Goal: Transaction & Acquisition: Purchase product/service

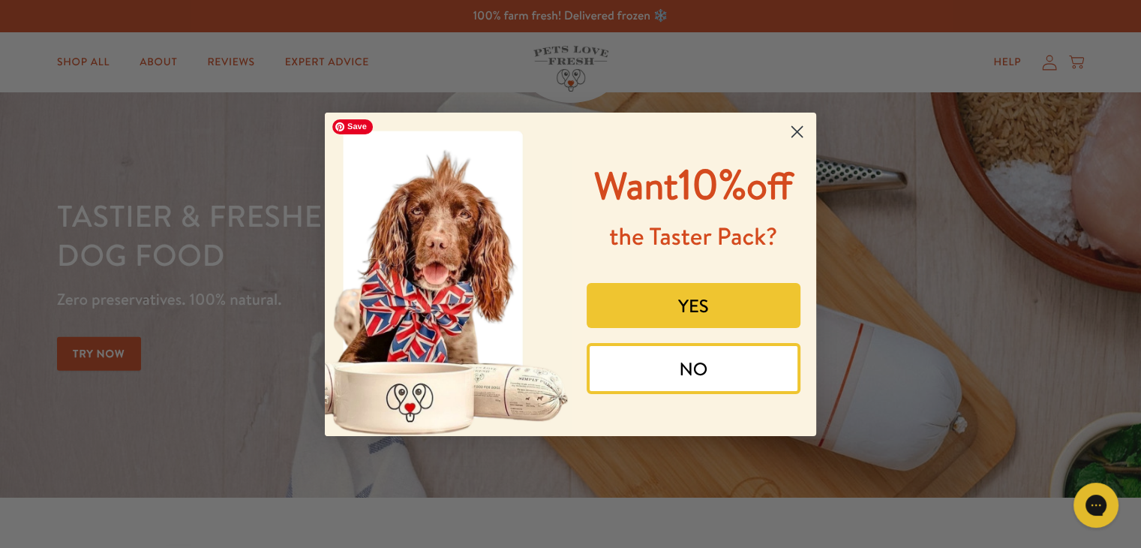
click at [310, 125] on div "Close dialog Want 10% off the Taster Pack? YES NO Submit" at bounding box center [571, 274] width 522 height 353
drag, startPoint x: 71, startPoint y: 181, endPoint x: 241, endPoint y: 225, distance: 176.0
click at [69, 190] on div "Close dialog Want 10% off the Taster Pack? YES NO Submit" at bounding box center [570, 274] width 1141 height 548
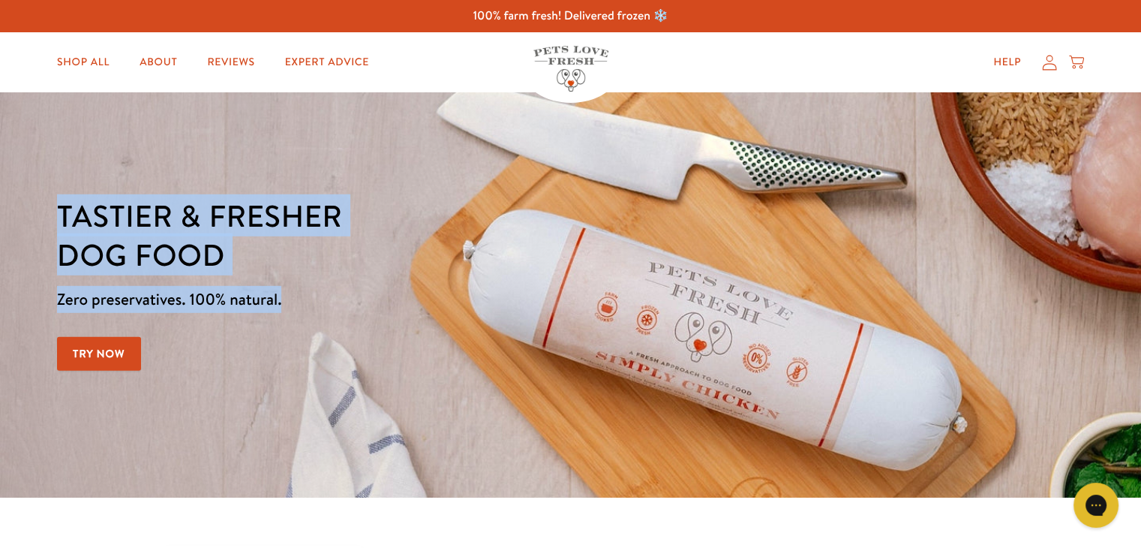
drag, startPoint x: 58, startPoint y: 218, endPoint x: 299, endPoint y: 289, distance: 251.9
click at [299, 289] on div "Tastier & fresher dog food Zero preservatives. 100% natural. Try Now" at bounding box center [399, 295] width 685 height 198
copy div "Tastier & fresher dog food Zero preservatives. 100% natural."
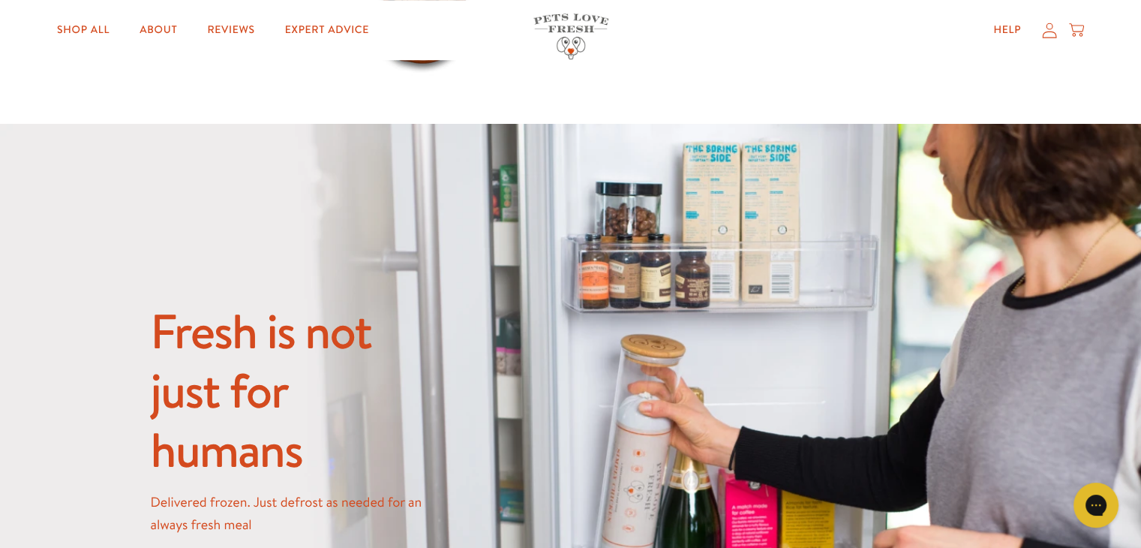
scroll to position [1332, 0]
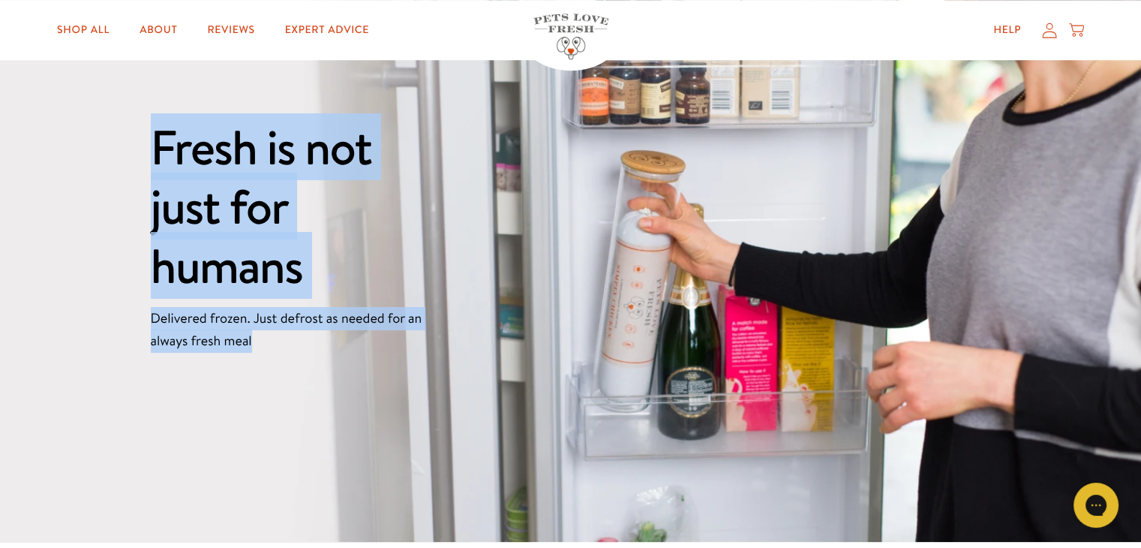
drag, startPoint x: 147, startPoint y: 136, endPoint x: 351, endPoint y: 331, distance: 282.4
click at [351, 331] on div "Fresh is not just for humans Delivered frozen. Just defrost as needed for an al…" at bounding box center [570, 241] width 1141 height 603
copy div "Fresh is not just for humans Delivered frozen. Just defrost as needed for an al…"
click at [111, 31] on link "Shop All" at bounding box center [83, 30] width 77 height 30
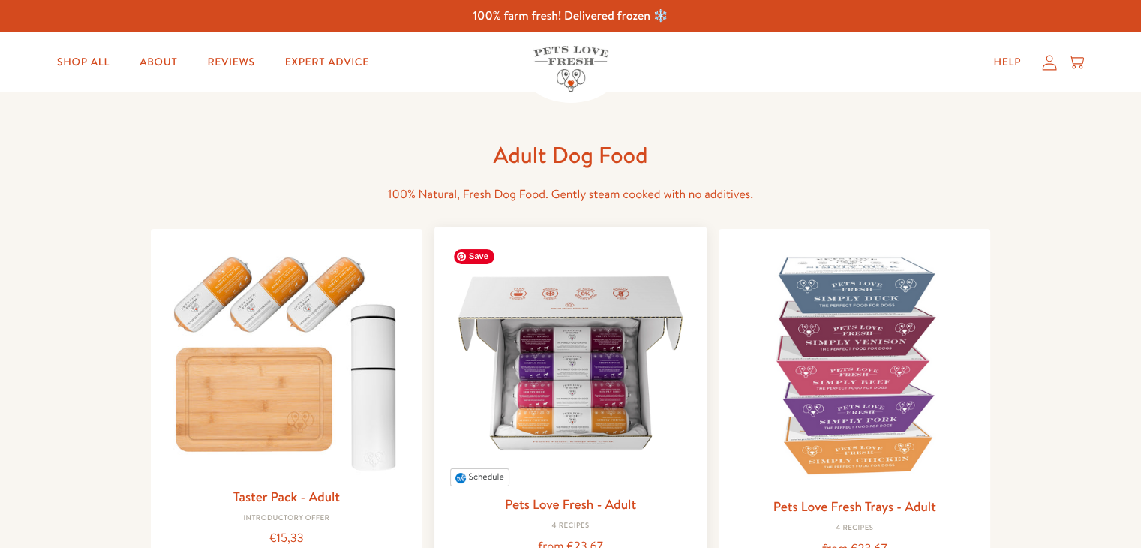
click at [645, 373] on img at bounding box center [570, 363] width 248 height 248
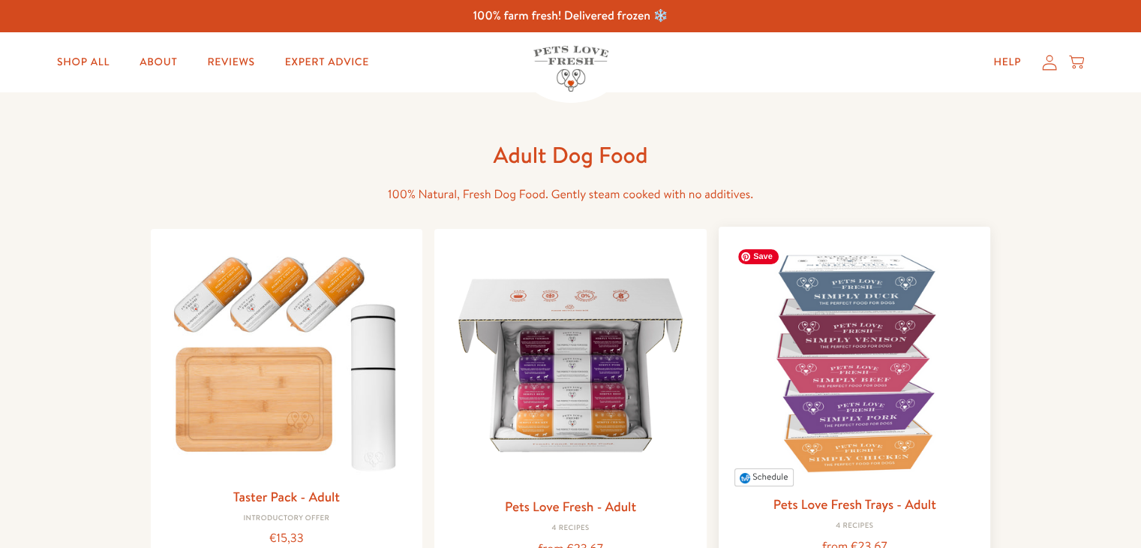
click at [831, 337] on img at bounding box center [855, 363] width 248 height 248
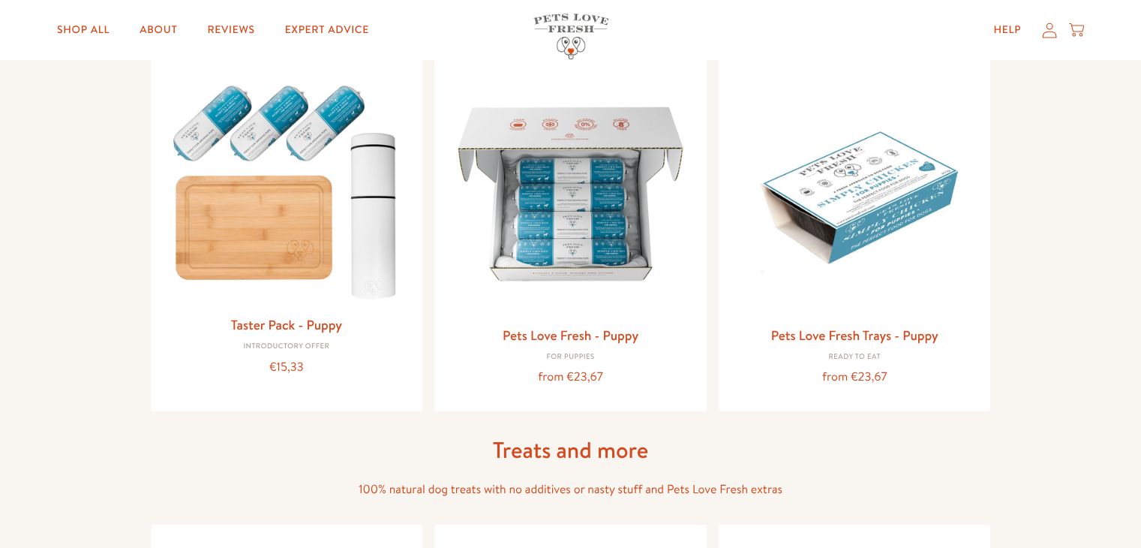
scroll to position [809, 0]
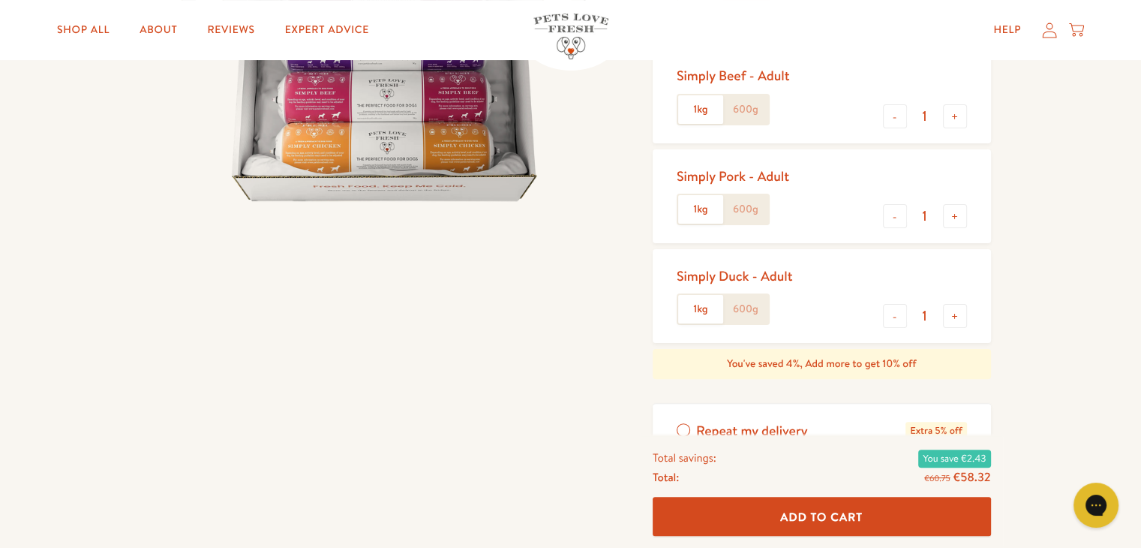
scroll to position [347, 0]
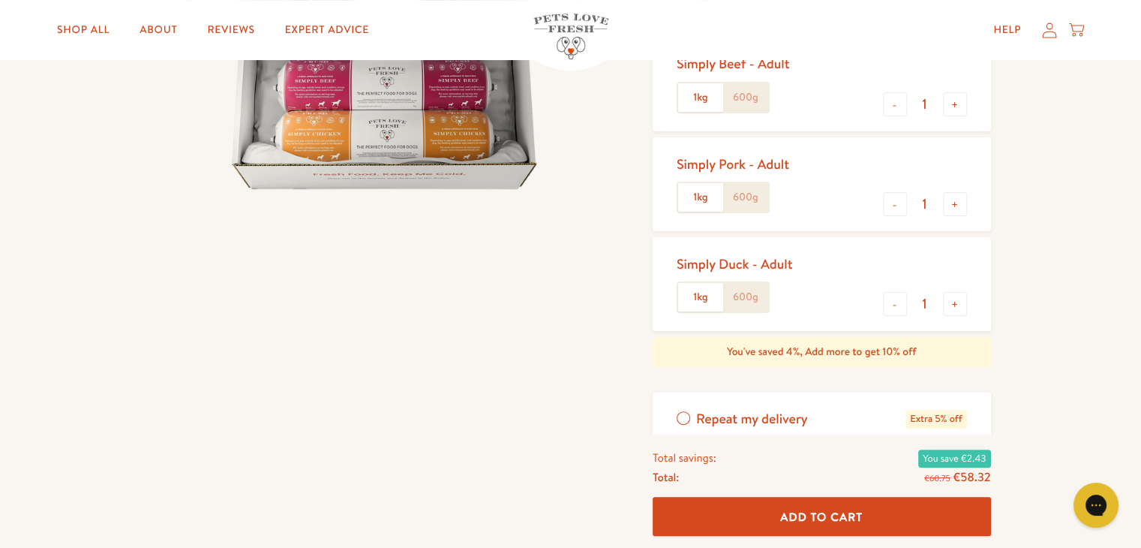
drag, startPoint x: 1152, startPoint y: 82, endPoint x: 1150, endPoint y: 102, distance: 20.3
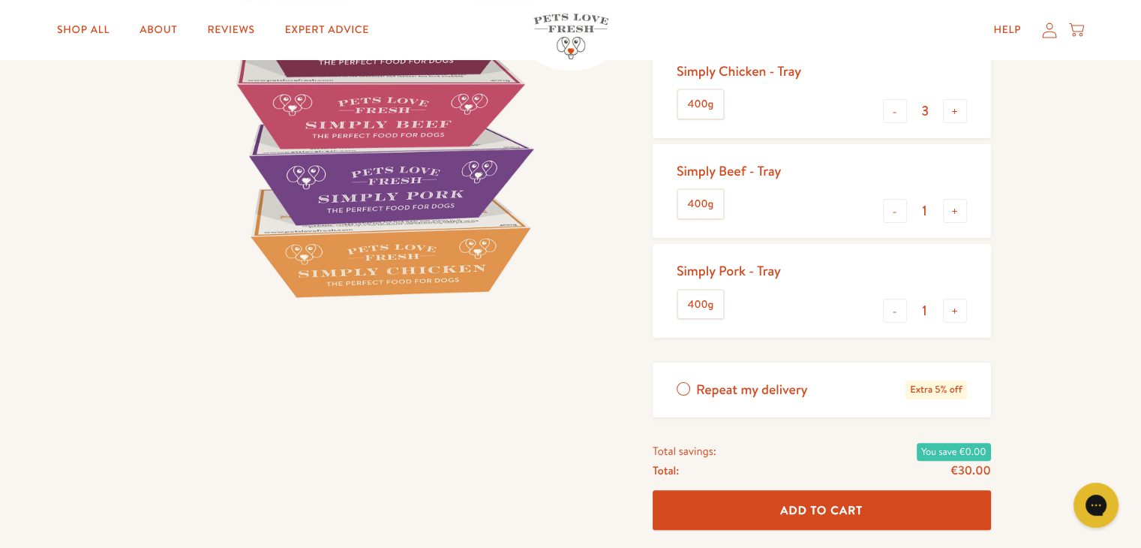
scroll to position [281, 0]
drag, startPoint x: 1152, startPoint y: 83, endPoint x: 1152, endPoint y: 123, distance: 39.8
